Goal: Transaction & Acquisition: Purchase product/service

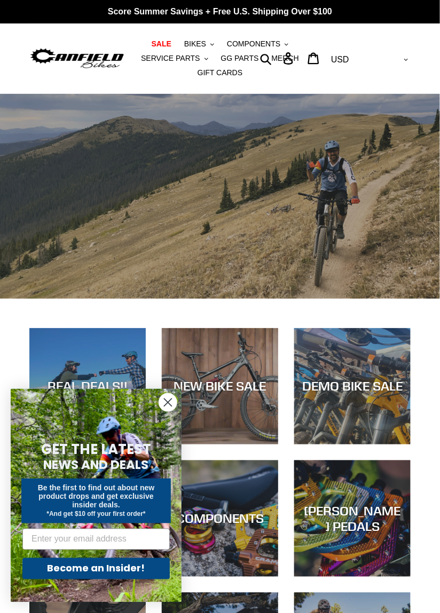
click at [162, 406] on circle "Close dialog" at bounding box center [168, 403] width 18 height 18
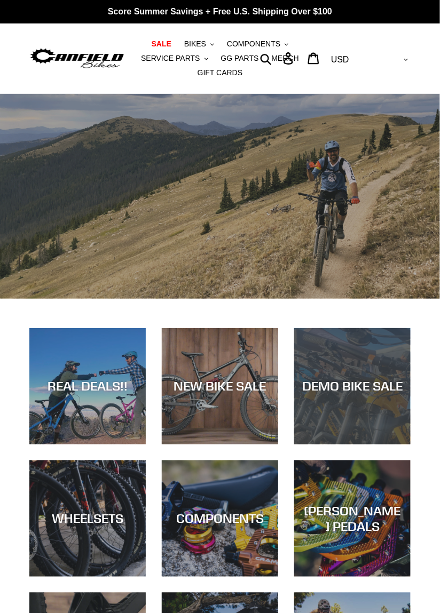
click at [372, 445] on div "DEMO BIKE SALE" at bounding box center [352, 445] width 116 height 0
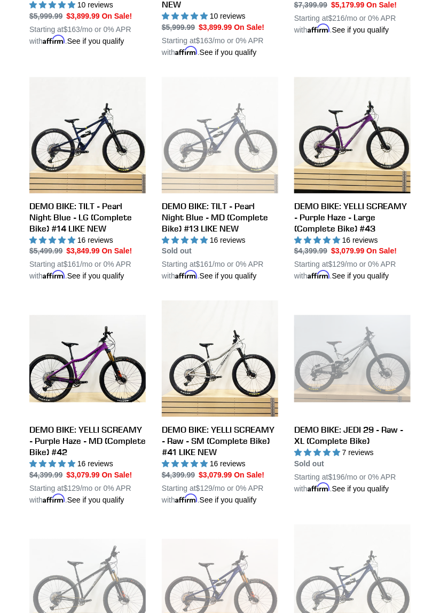
scroll to position [486, 0]
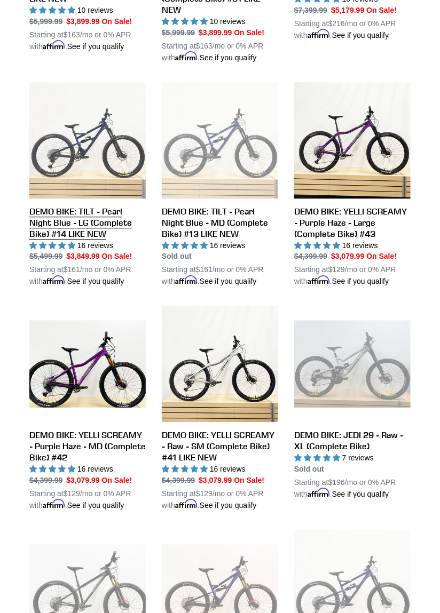
click at [52, 219] on link "DEMO BIKE: TILT - Pearl Night Blue - LG (Complete Bike) #14 LIKE NEW" at bounding box center [87, 185] width 116 height 206
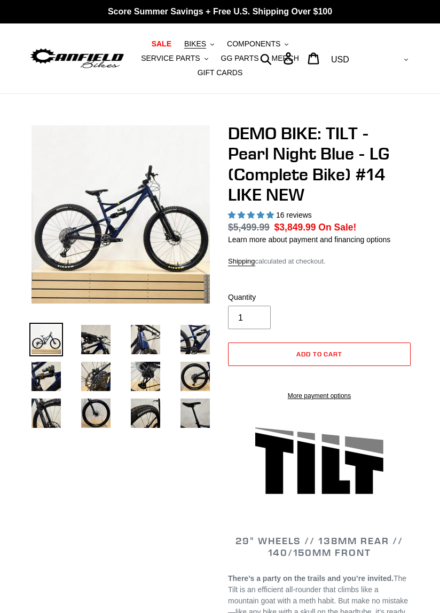
select select "highest-rating"
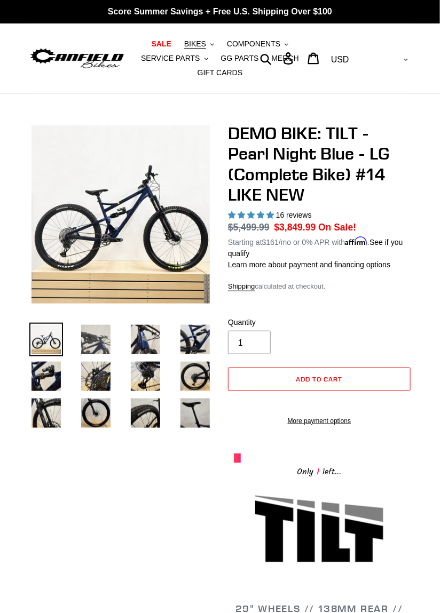
click at [93, 346] on img at bounding box center [96, 340] width 34 height 34
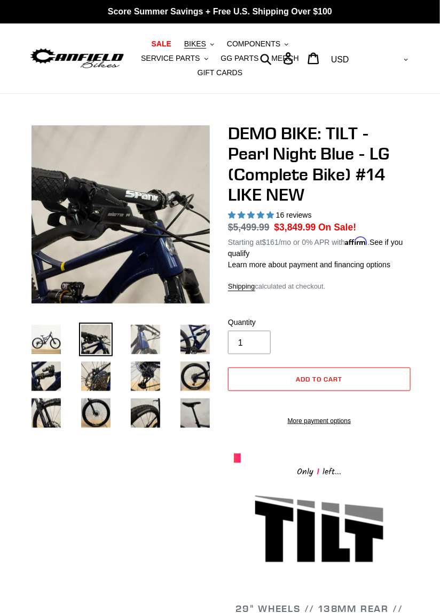
click at [149, 338] on img at bounding box center [146, 340] width 34 height 34
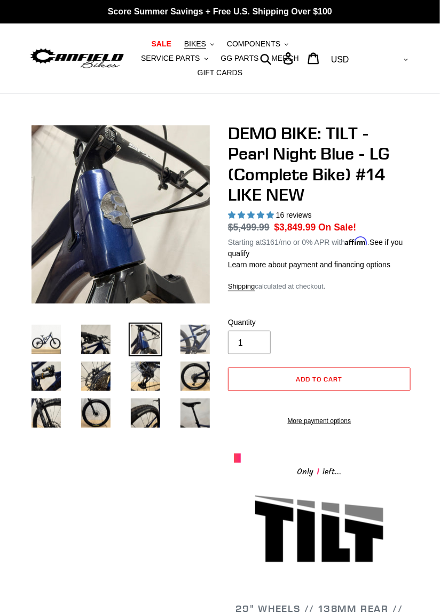
click at [196, 345] on img at bounding box center [195, 340] width 34 height 34
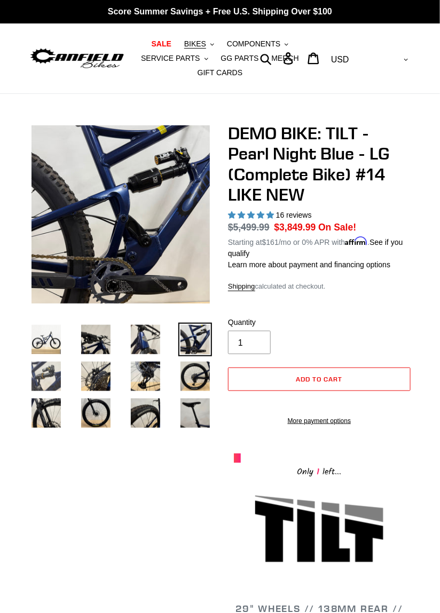
click at [47, 389] on img at bounding box center [46, 377] width 34 height 34
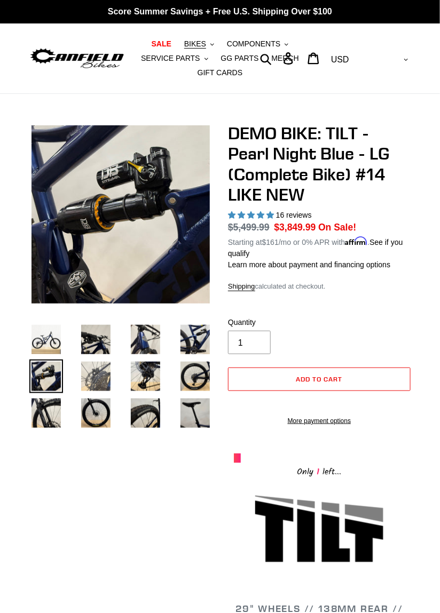
click at [100, 379] on img at bounding box center [96, 377] width 34 height 34
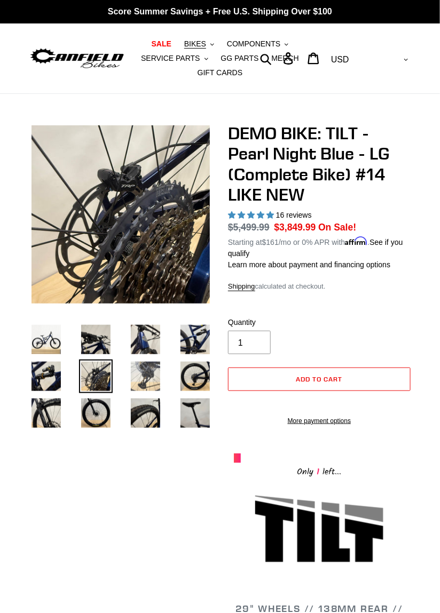
click at [145, 376] on img at bounding box center [146, 377] width 34 height 34
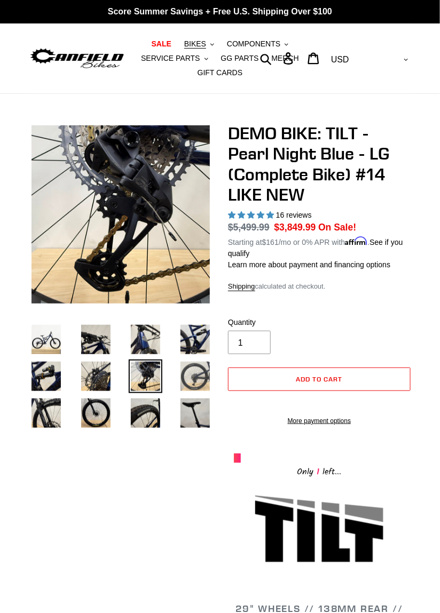
click at [188, 376] on img at bounding box center [195, 377] width 34 height 34
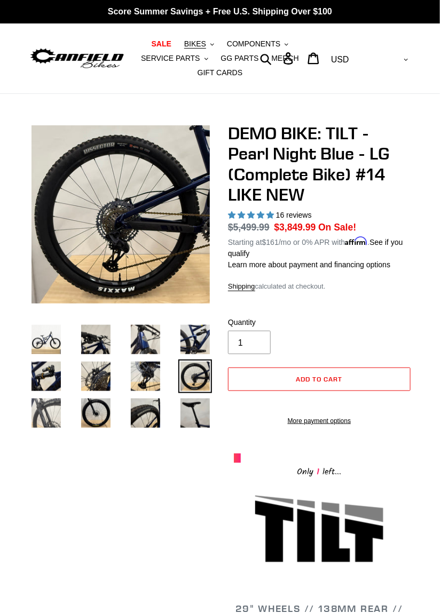
click at [52, 422] on img at bounding box center [46, 414] width 34 height 34
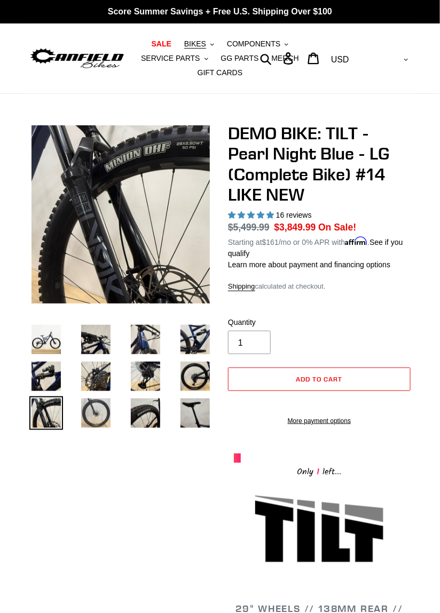
click at [99, 413] on img at bounding box center [96, 414] width 34 height 34
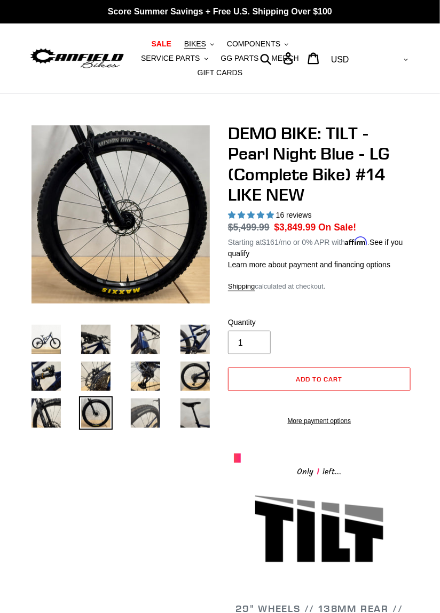
click at [144, 412] on img at bounding box center [146, 414] width 34 height 34
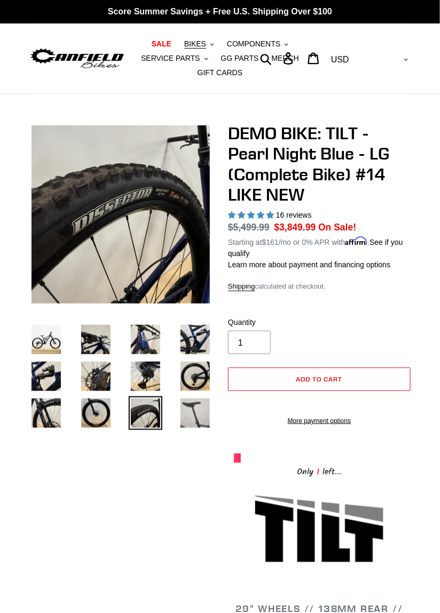
click at [189, 417] on img at bounding box center [195, 414] width 34 height 34
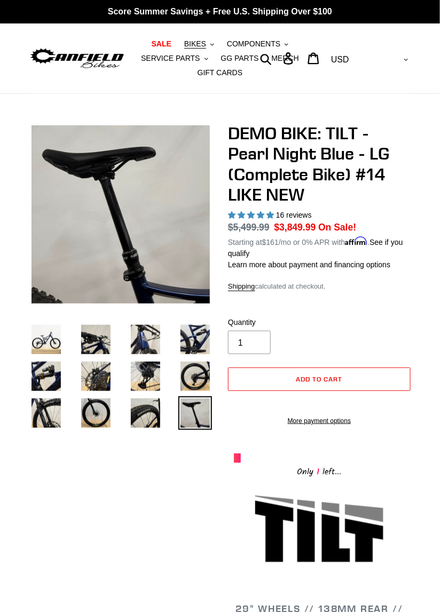
click at [76, 64] on img at bounding box center [77, 58] width 96 height 24
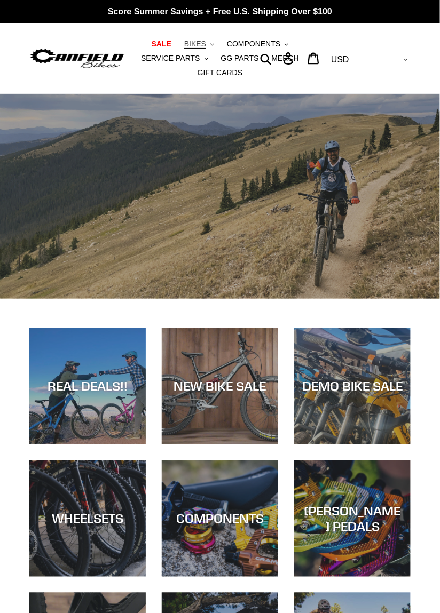
click at [203, 45] on span "BIKES" at bounding box center [195, 44] width 22 height 9
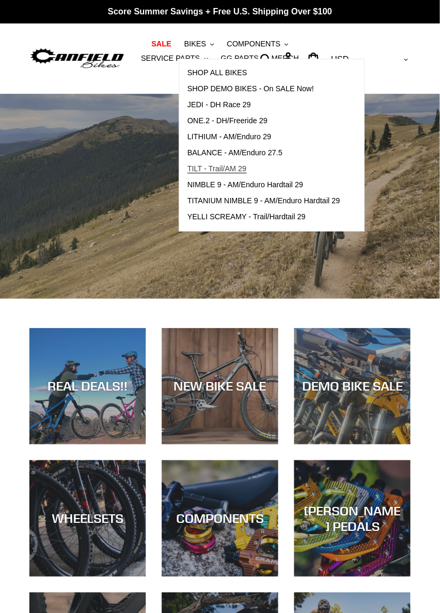
click at [225, 169] on span "TILT - Trail/AM 29" at bounding box center [216, 168] width 59 height 9
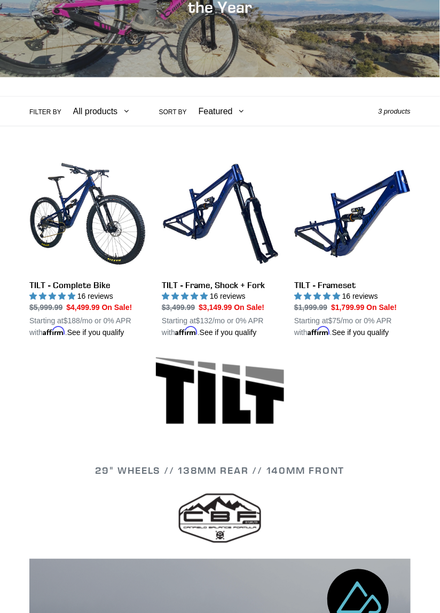
scroll to position [177, 0]
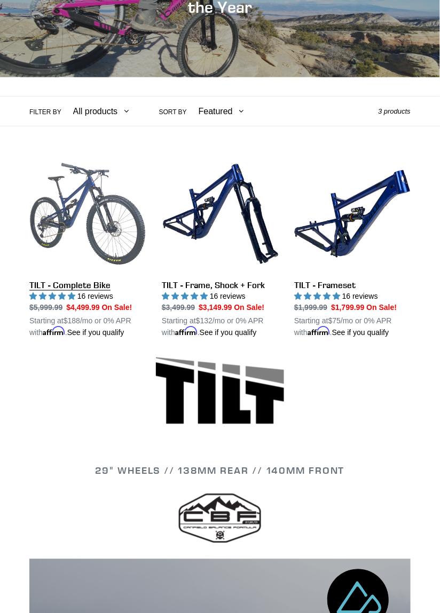
click at [58, 267] on link "TILT - Complete Bike" at bounding box center [87, 247] width 116 height 183
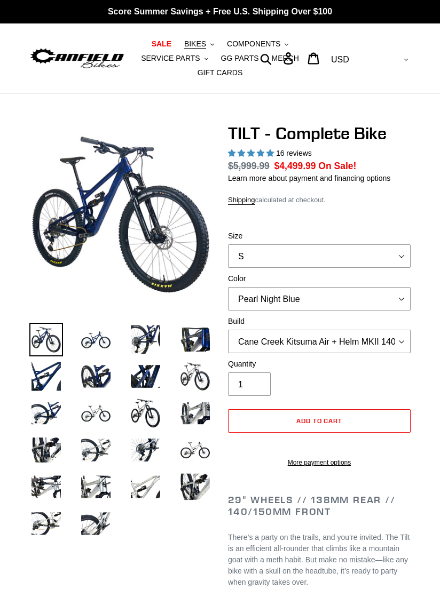
select select "highest-rating"
click at [399, 292] on select "Pearl Night Blue Stealth Silver Raw" at bounding box center [319, 298] width 183 height 23
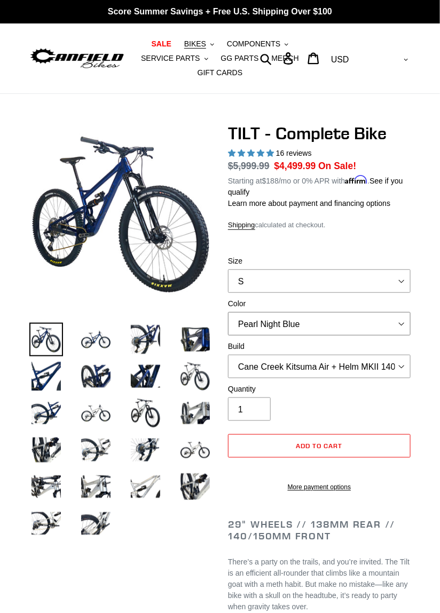
select select "Raw"
click at [228, 312] on select "Pearl Night Blue Stealth Silver Raw" at bounding box center [319, 323] width 183 height 23
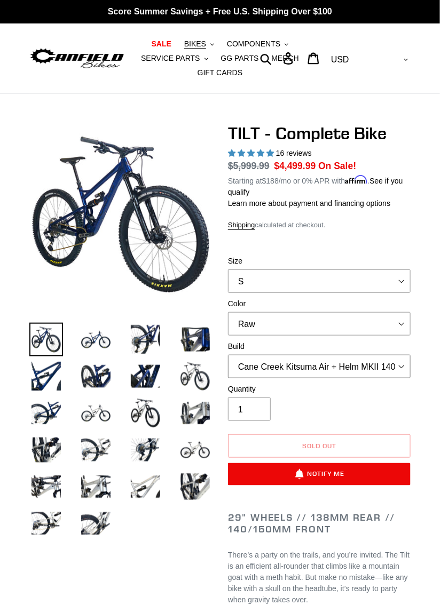
click at [399, 367] on select "Cane Creek Kitsuma Air + Helm MKII 140 + SRAM GX Cane Creek Kitsuma Air + Helm …" at bounding box center [319, 366] width 183 height 23
select select "Fox Float X + 36 SL Factory Grip X 140 + SRAM XO"
click at [228, 355] on select "Cane Creek Kitsuma Air + Helm MKII 140 + SRAM GX Cane Creek Kitsuma Air + Helm …" at bounding box center [319, 366] width 183 height 23
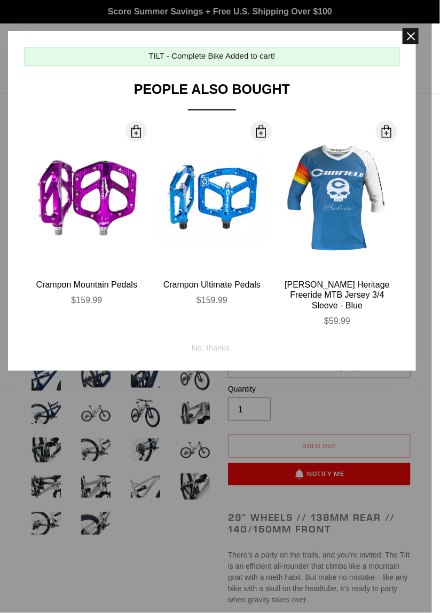
click at [410, 40] on span at bounding box center [411, 36] width 16 height 16
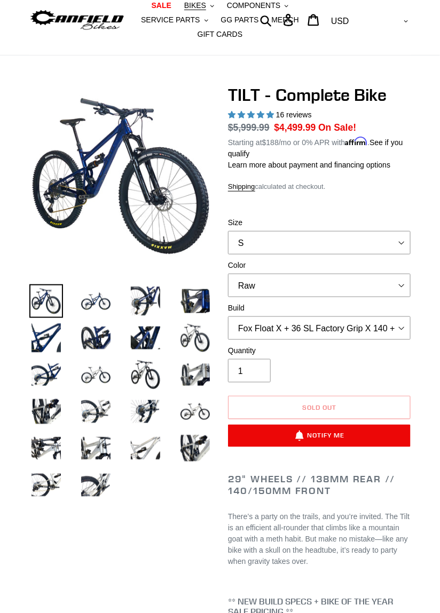
scroll to position [34, 0]
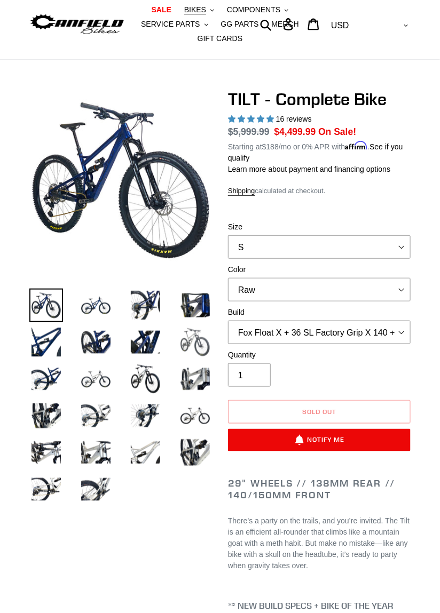
click at [202, 347] on img at bounding box center [195, 343] width 34 height 34
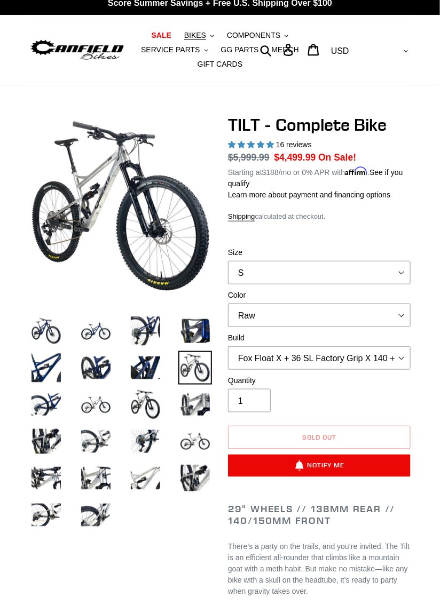
scroll to position [0, 0]
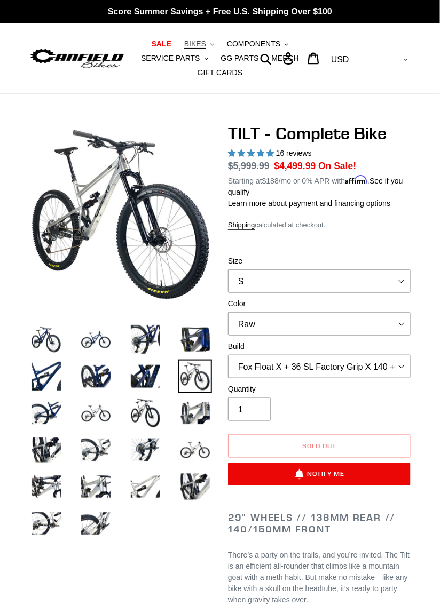
click at [197, 47] on span "BIKES" at bounding box center [195, 44] width 22 height 9
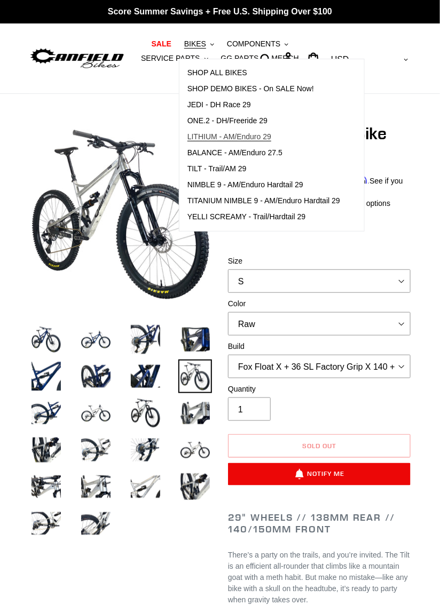
click at [256, 137] on span "LITHIUM - AM/Enduro 29" at bounding box center [229, 136] width 84 height 9
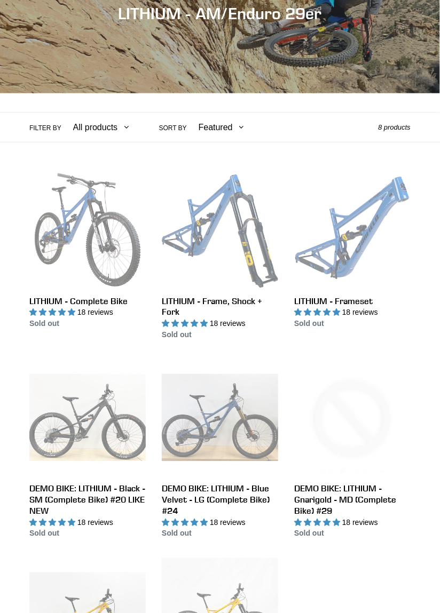
scroll to position [162, 0]
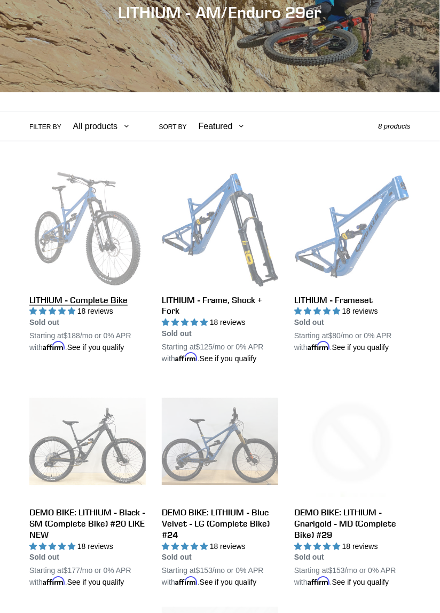
click at [61, 269] on link "LITHIUM - Complete Bike" at bounding box center [87, 262] width 116 height 183
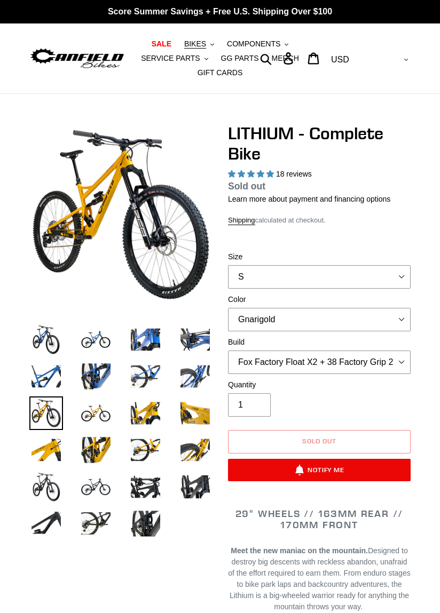
select select "highest-rating"
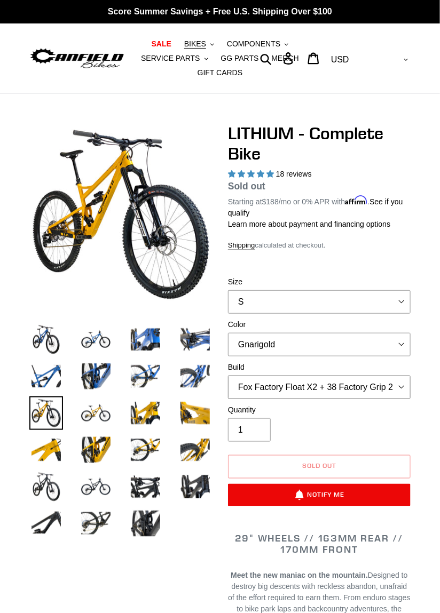
click at [401, 387] on select "Fox Factory Float X2 + 38 Factory Grip 2 170 + SRAM GX Fox Factory Float X2 + 3…" at bounding box center [319, 387] width 183 height 23
select select "Fox Factory Float X2 + 38 Factory Grip 2 170 + SRAM XO"
click at [228, 376] on select "Fox Factory Float X2 + 38 Factory Grip 2 170 + SRAM GX Fox Factory Float X2 + 3…" at bounding box center [319, 387] width 183 height 23
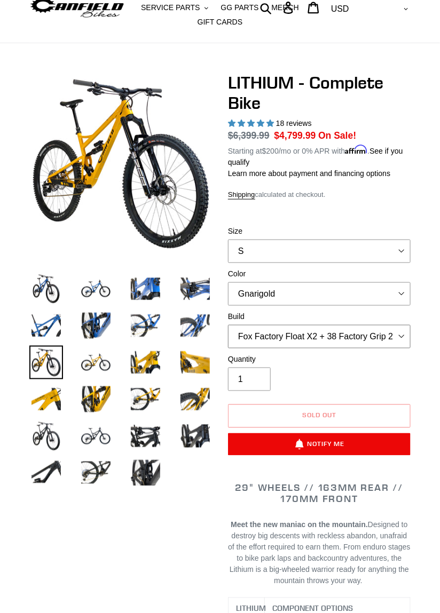
scroll to position [49, 0]
